Goal: Find specific page/section

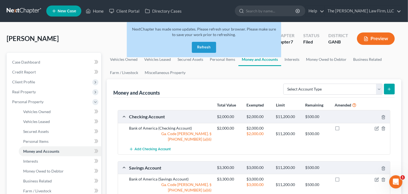
click at [196, 47] on button "Refresh" at bounding box center [204, 47] width 24 height 11
